Goal: Information Seeking & Learning: Learn about a topic

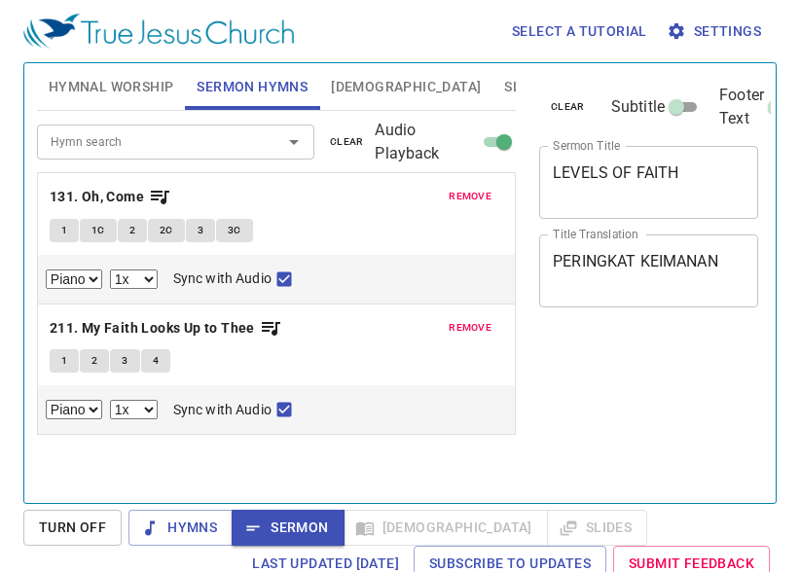
select select "1"
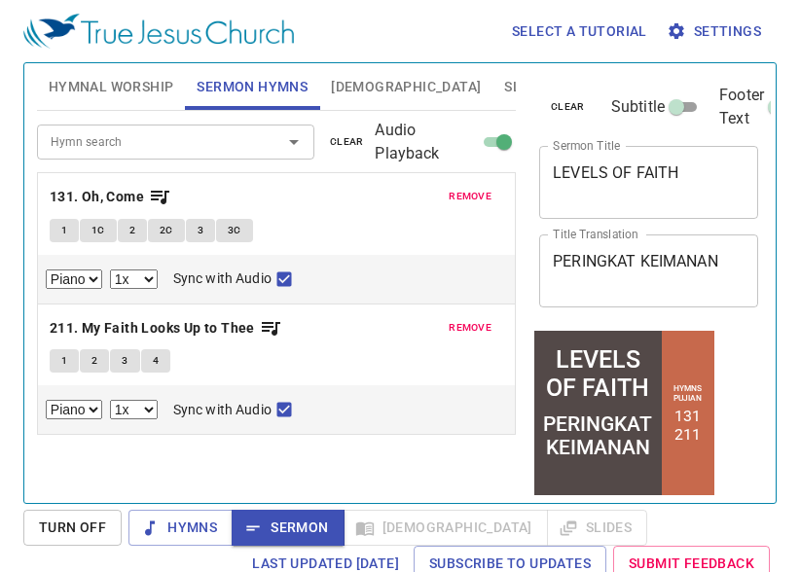
click at [717, 167] on textarea "LEVELS OF FAITH" at bounding box center [649, 182] width 192 height 37
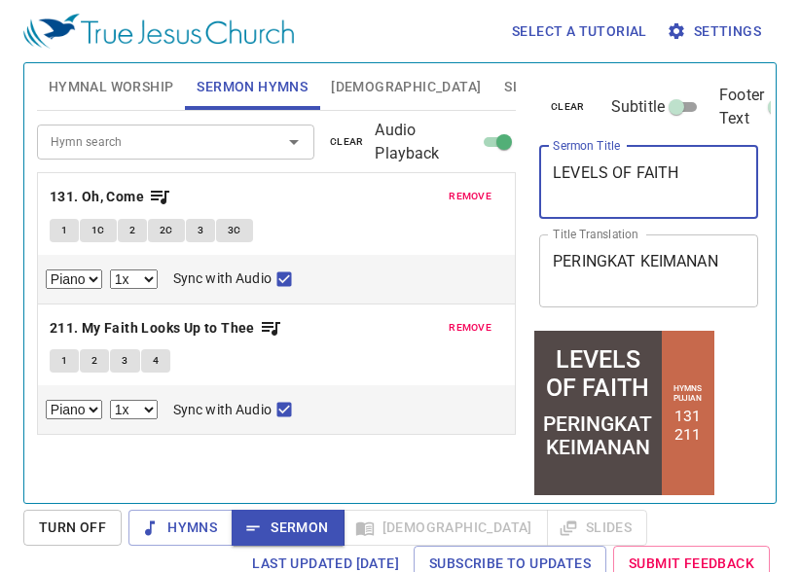
drag, startPoint x: 715, startPoint y: 169, endPoint x: 331, endPoint y: 189, distance: 384.9
click at [331, 189] on div "Hymnal Worship Sermon Hymns Bible Slides Hymn search Hymn search clear Audio Pl…" at bounding box center [400, 275] width 742 height 440
type textarea "e"
type textarea "ENSUR"
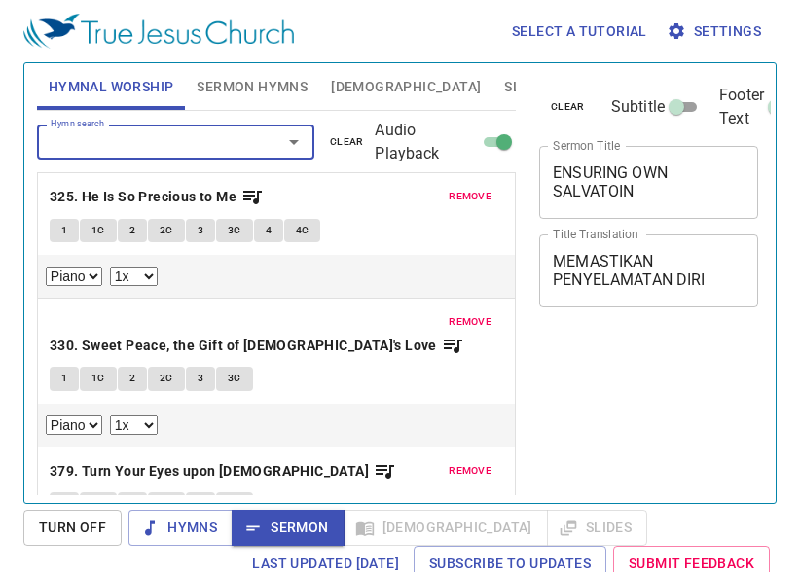
select select "1"
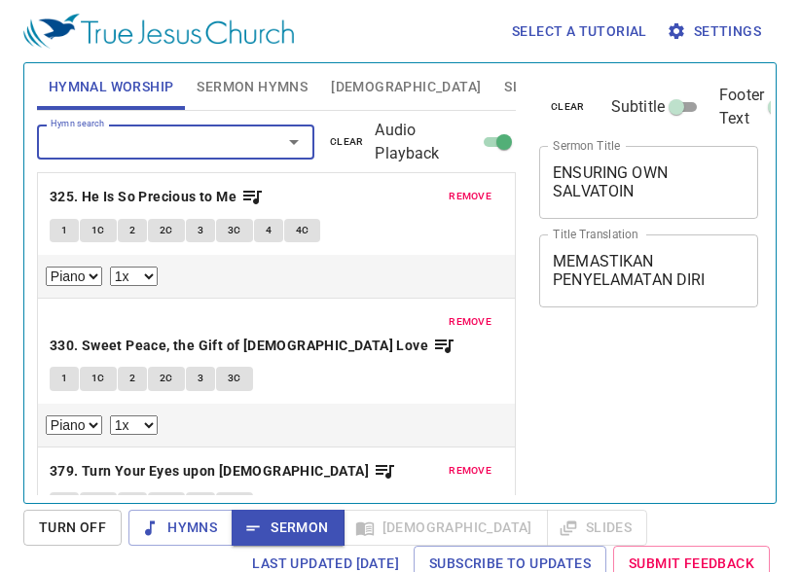
select select "1"
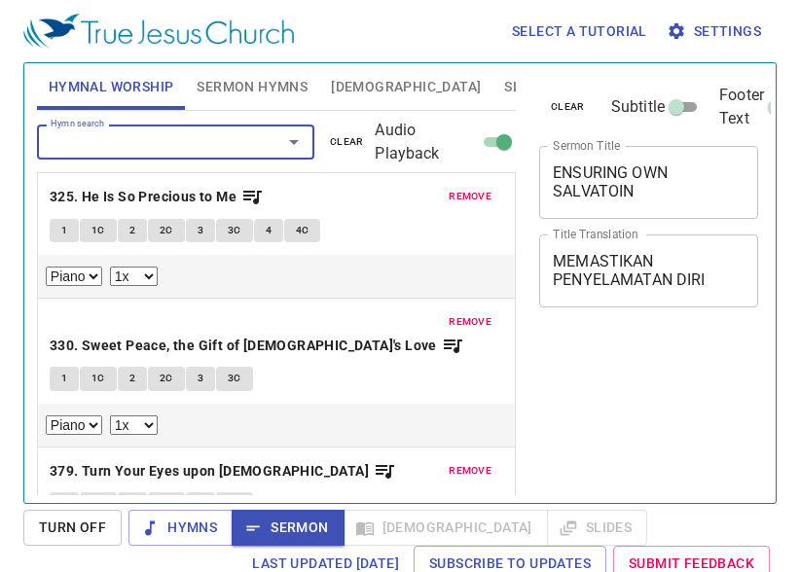
select select "1"
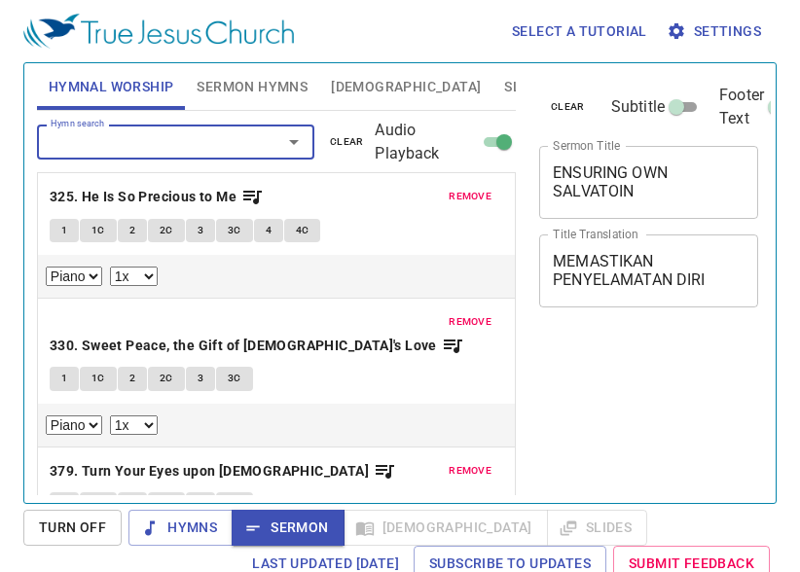
scroll to position [9, 0]
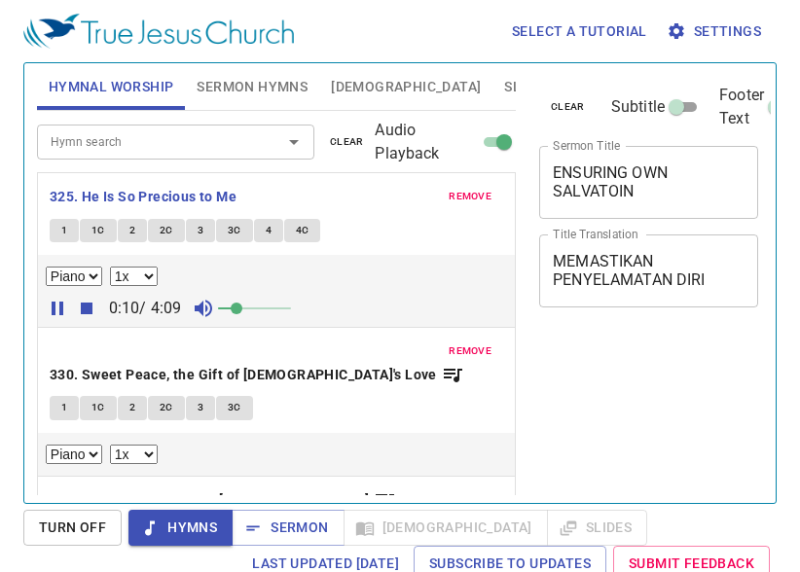
select select "1"
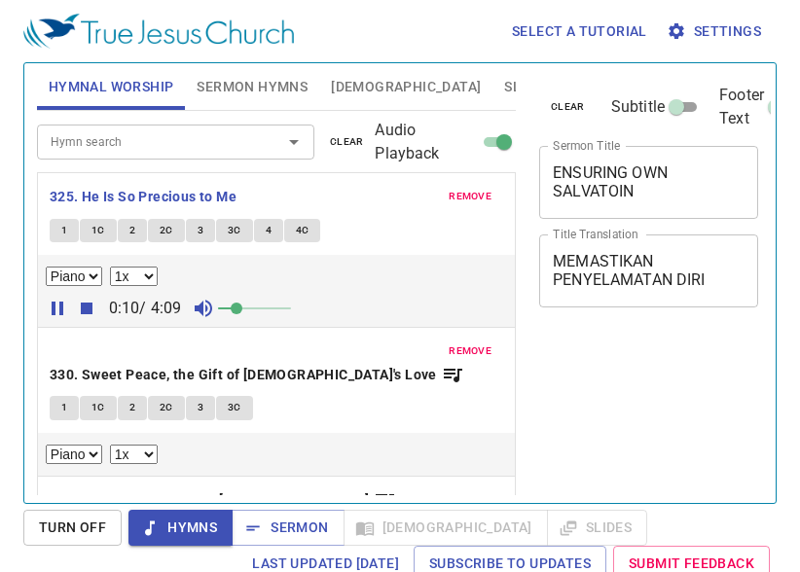
scroll to position [9, 0]
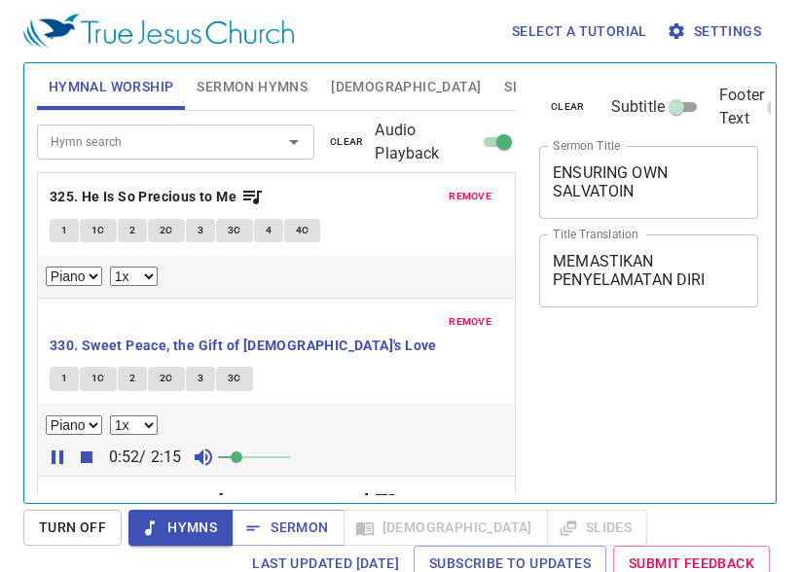
select select "1"
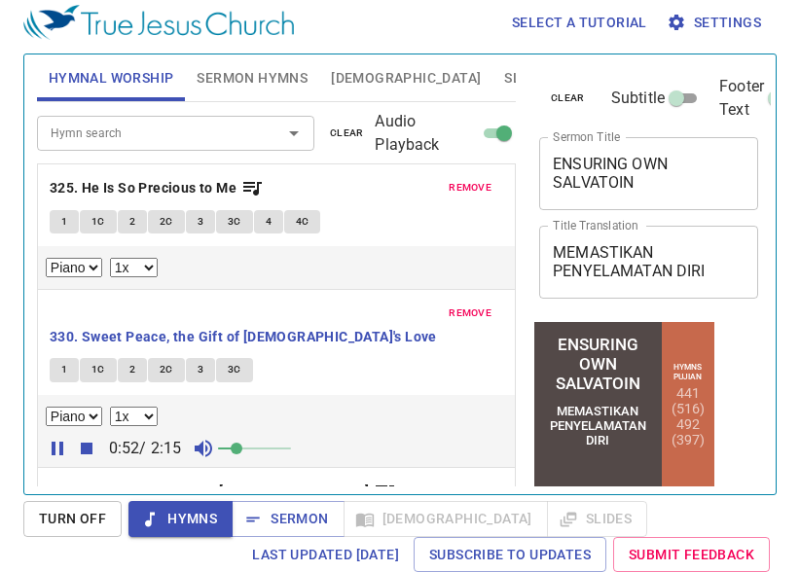
scroll to position [97, 0]
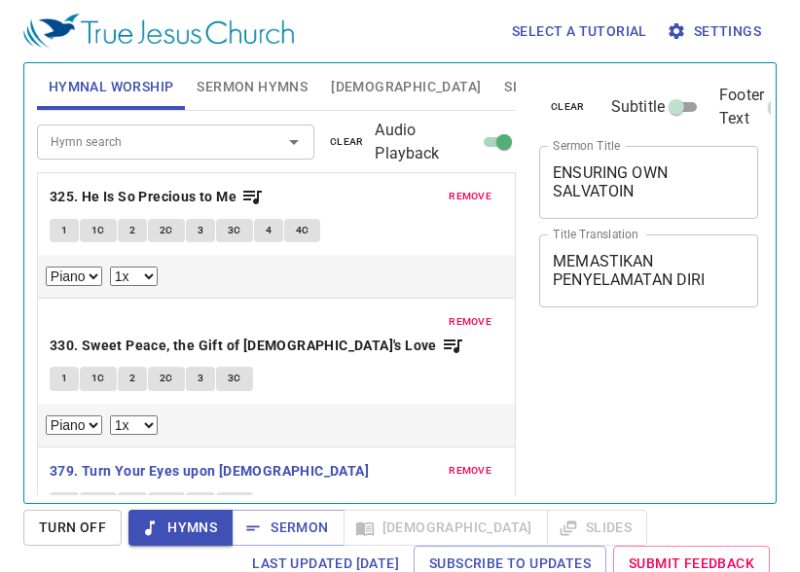
select select "1"
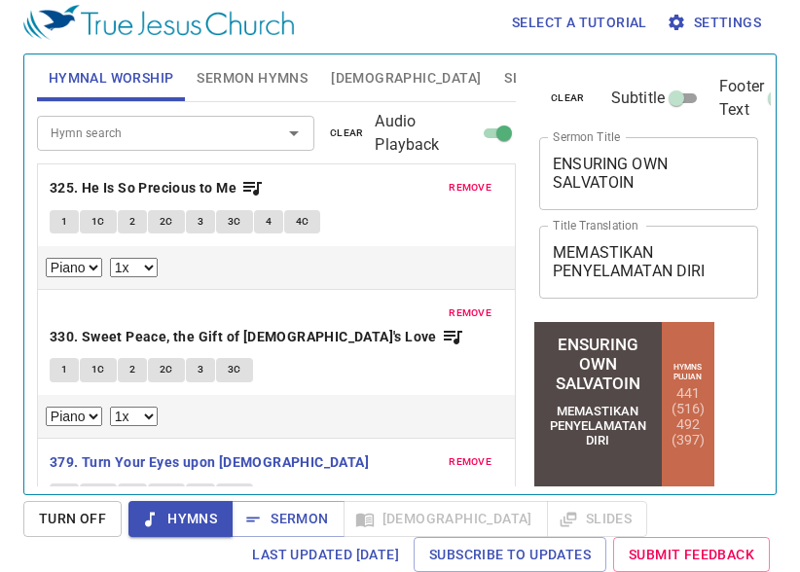
scroll to position [195, 0]
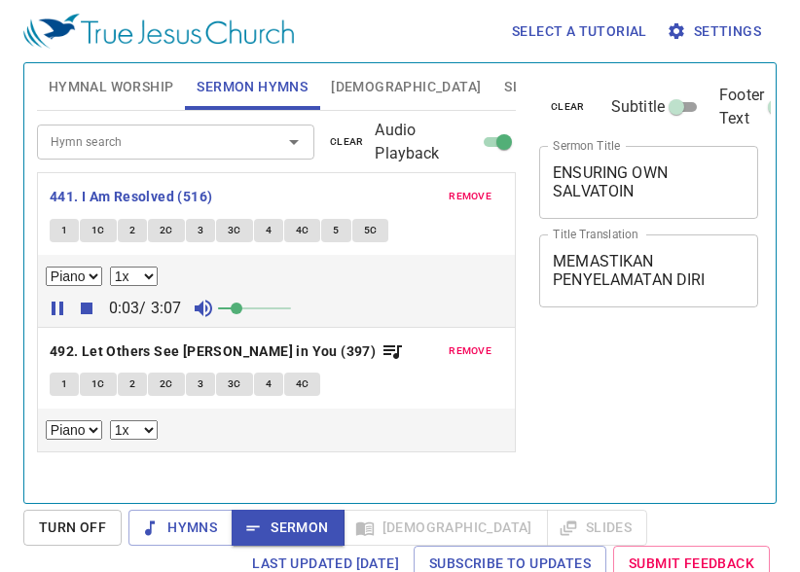
select select "1"
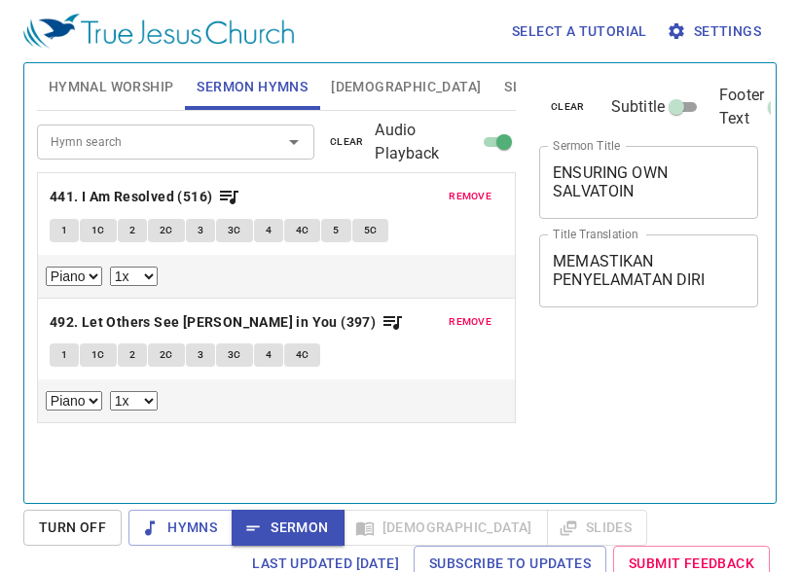
select select "1"
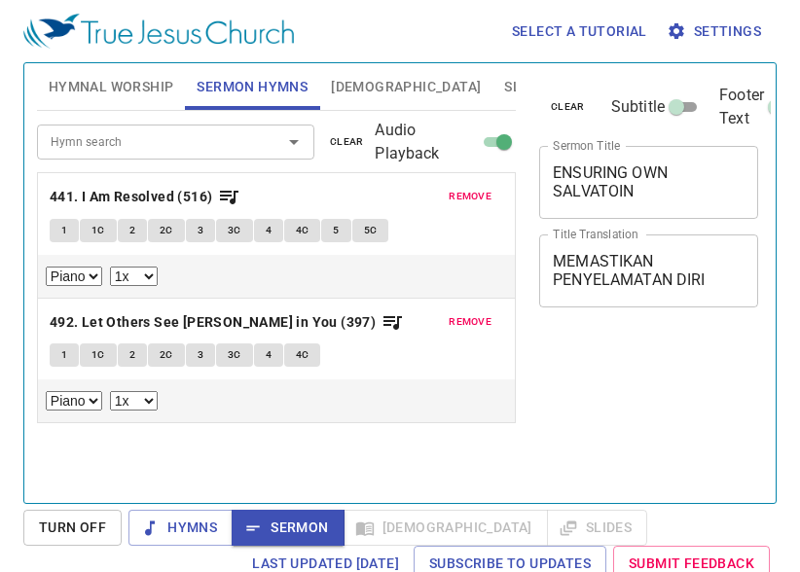
select select "1"
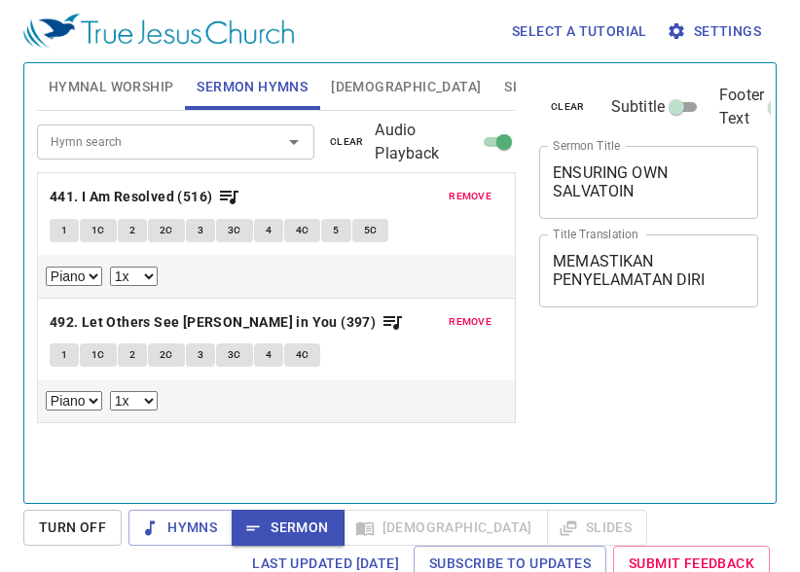
select select "1"
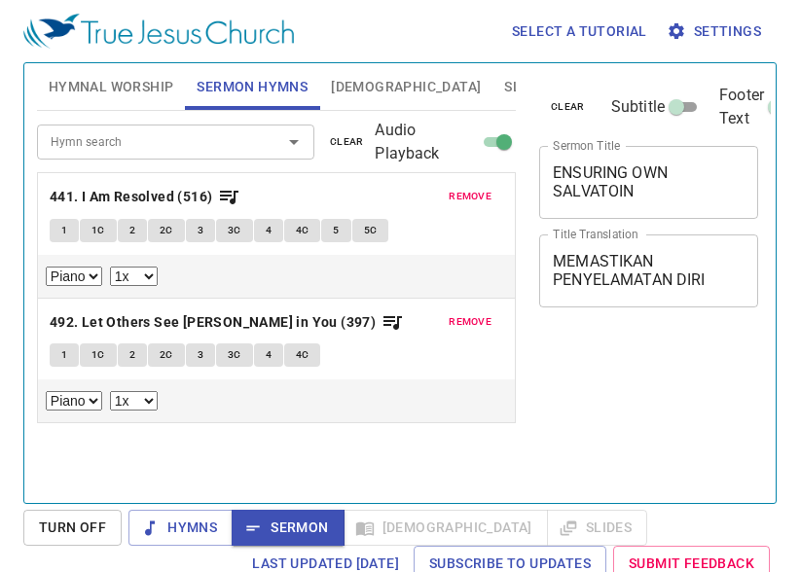
select select "1"
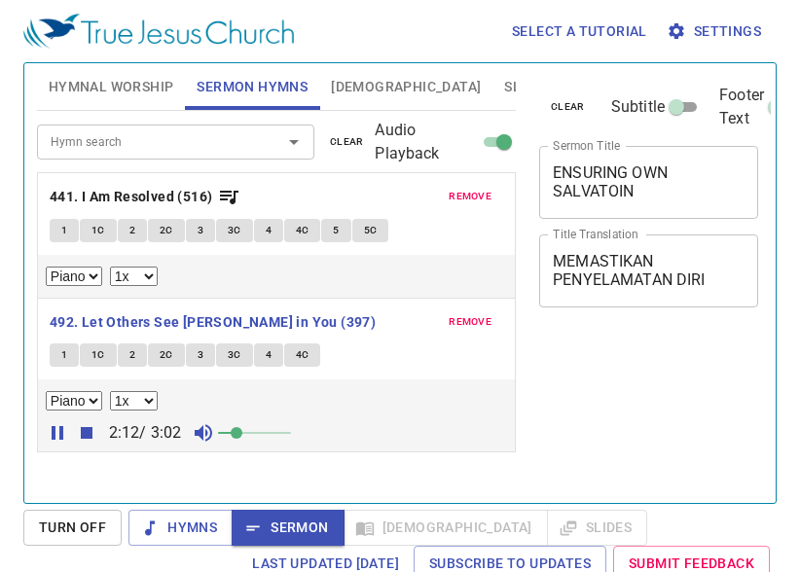
select select "1"
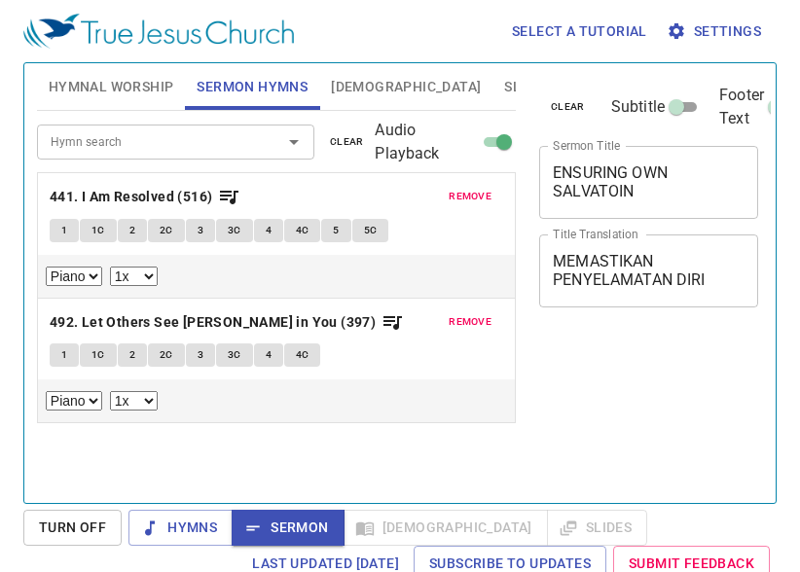
select select "1"
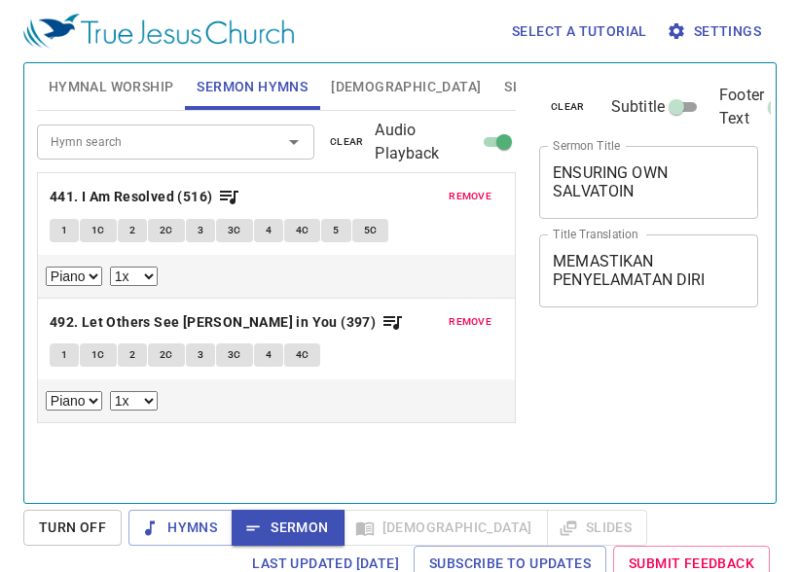
select select "1"
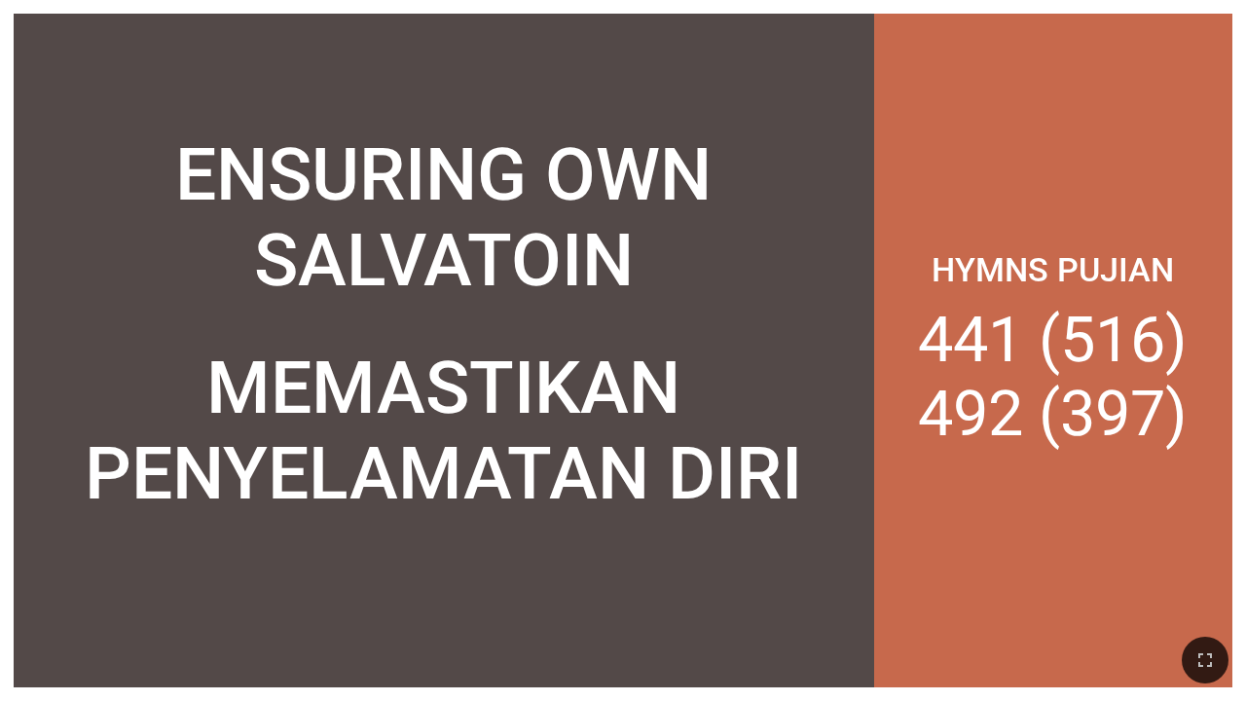
click at [311, 90] on div "ENSURING OWN SALVATOIN" at bounding box center [444, 183] width 860 height 270
